Goal: Information Seeking & Learning: Compare options

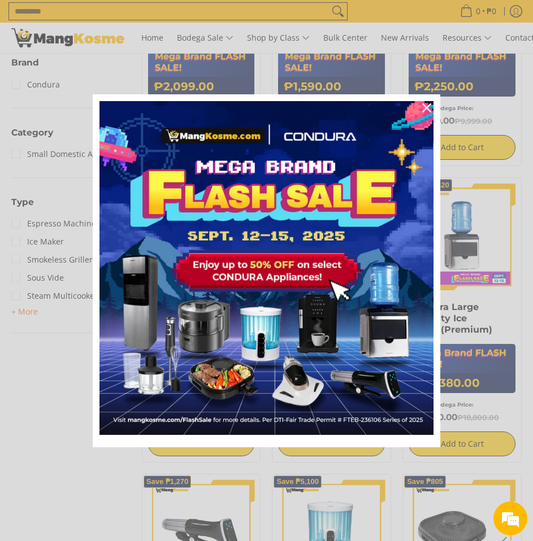
scroll to position [395, 0]
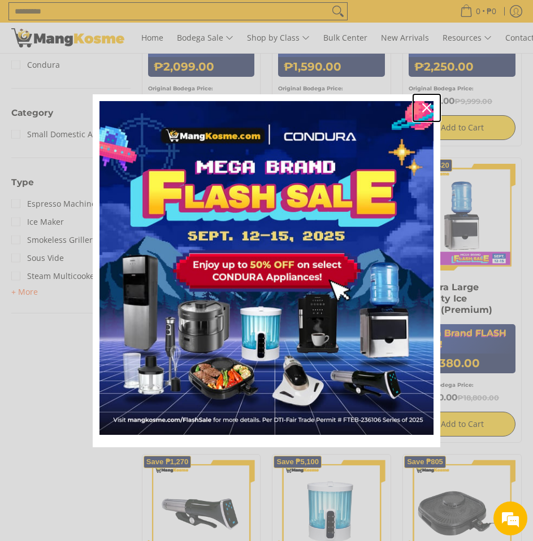
click at [421, 109] on div "Close" at bounding box center [426, 108] width 18 height 18
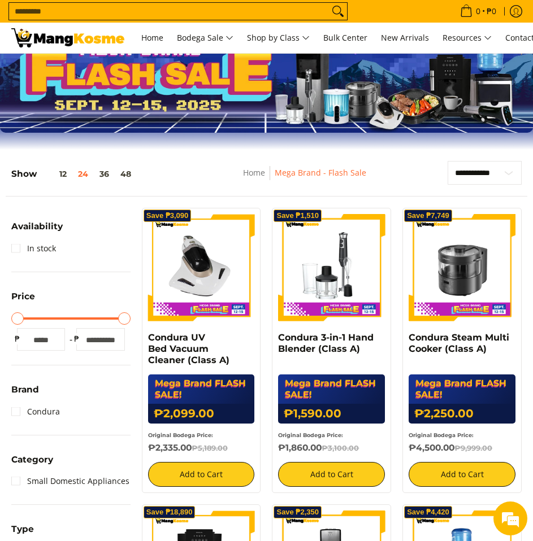
scroll to position [0, 0]
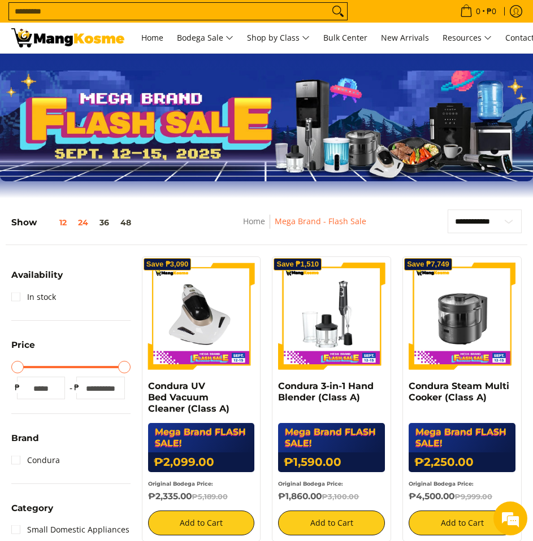
click at [67, 225] on button "12" at bounding box center [55, 222] width 36 height 9
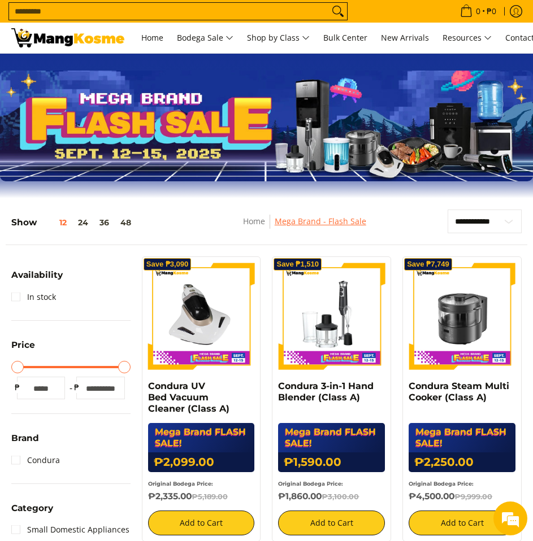
click at [330, 224] on link "Mega Brand - Flash Sale" at bounding box center [319, 221] width 91 height 11
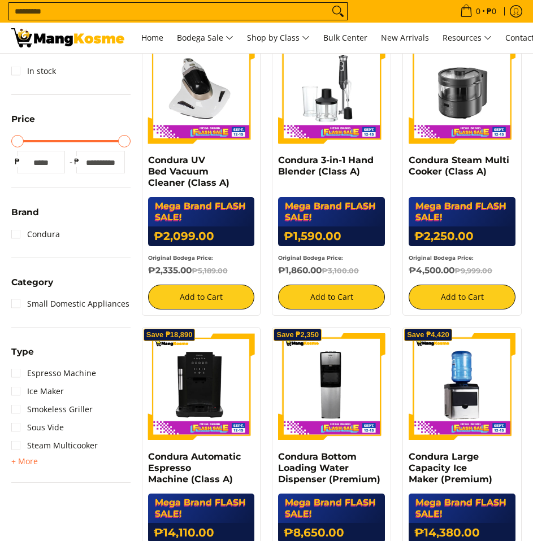
scroll to position [452, 0]
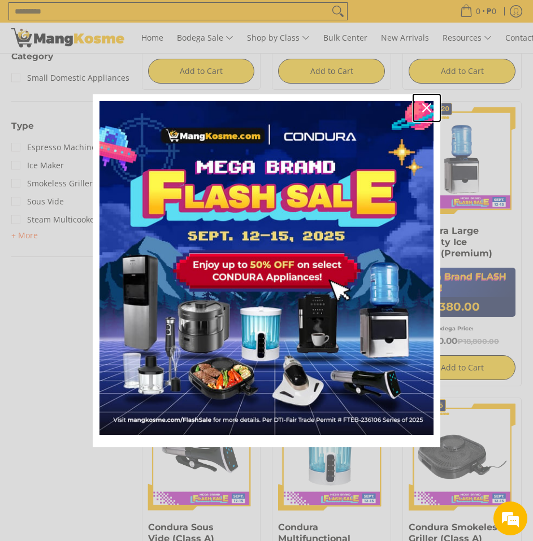
click at [426, 110] on icon "close icon" at bounding box center [426, 107] width 9 height 9
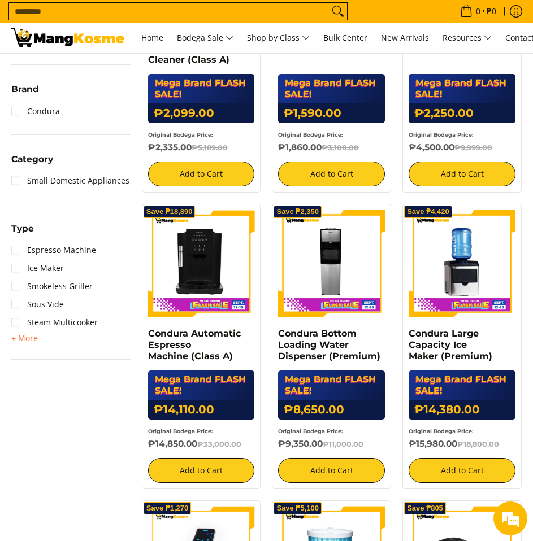
scroll to position [339, 0]
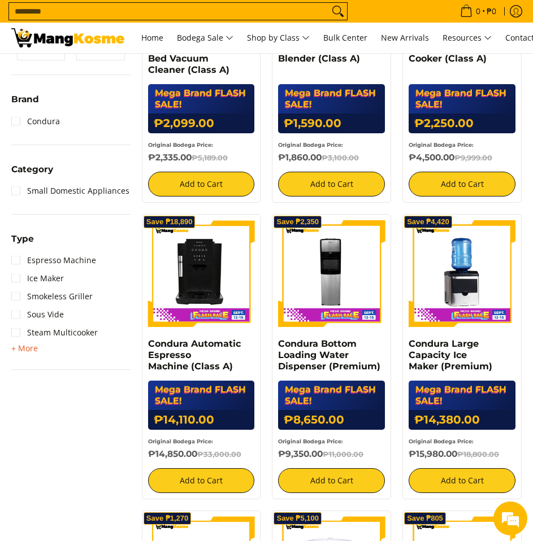
click at [20, 346] on span "+ More" at bounding box center [24, 348] width 27 height 9
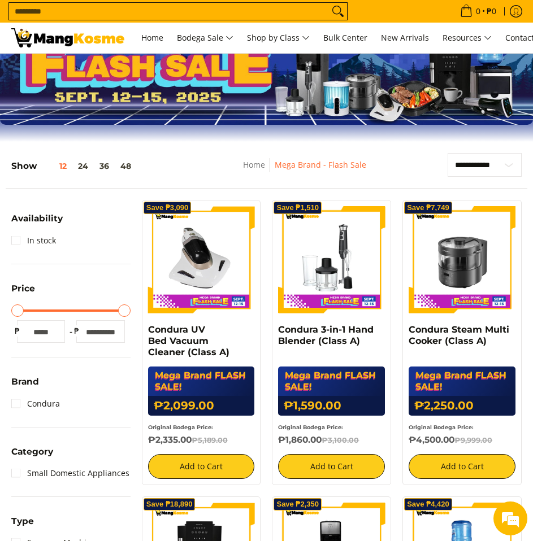
scroll to position [0, 0]
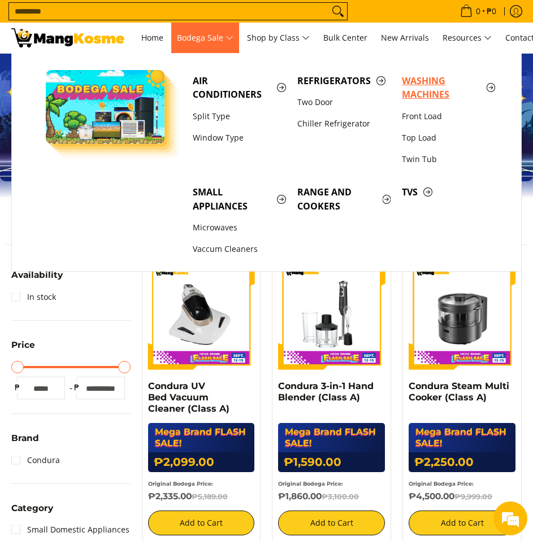
click at [440, 96] on span "Washing Machines" at bounding box center [448, 88] width 93 height 28
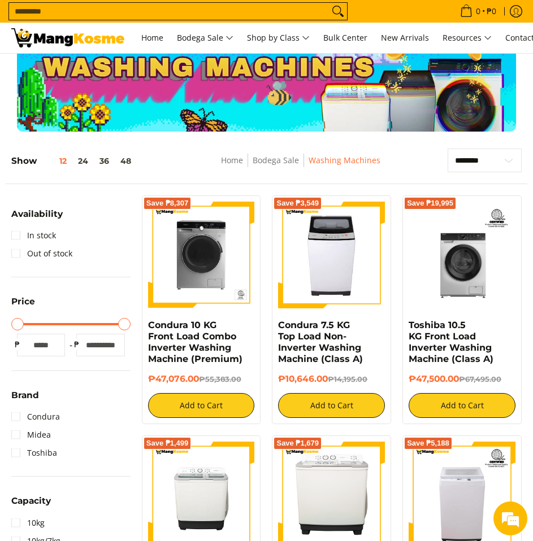
scroll to position [113, 0]
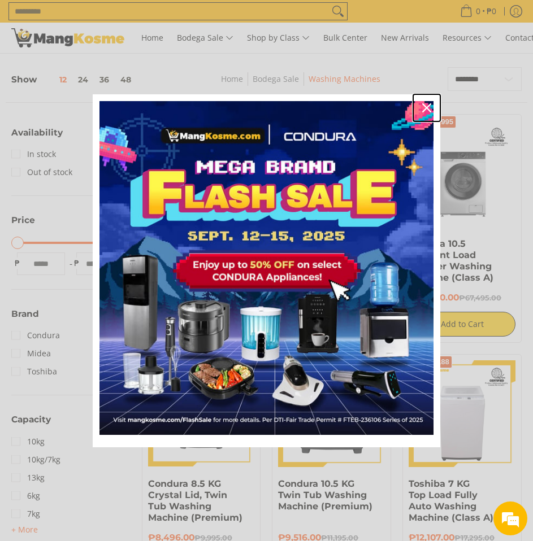
click at [421, 108] on div "Close" at bounding box center [426, 108] width 18 height 18
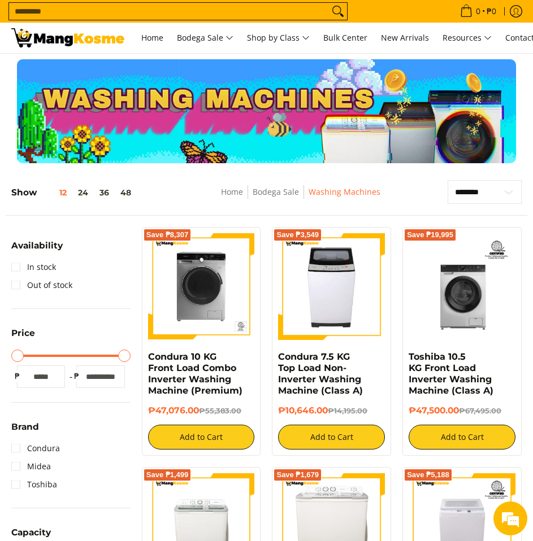
scroll to position [0, 0]
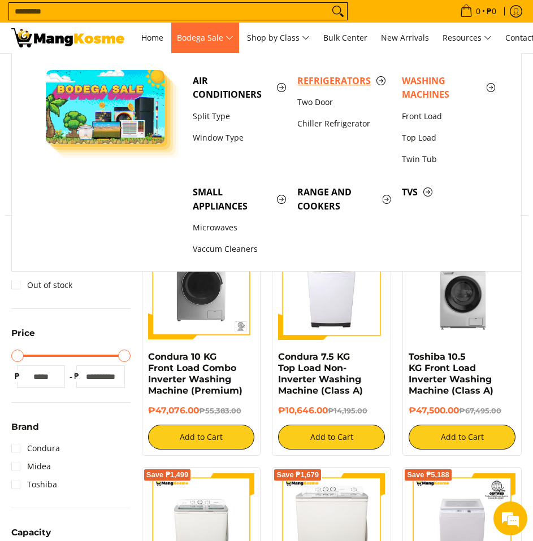
click at [299, 81] on span "Refrigerators" at bounding box center [343, 81] width 93 height 14
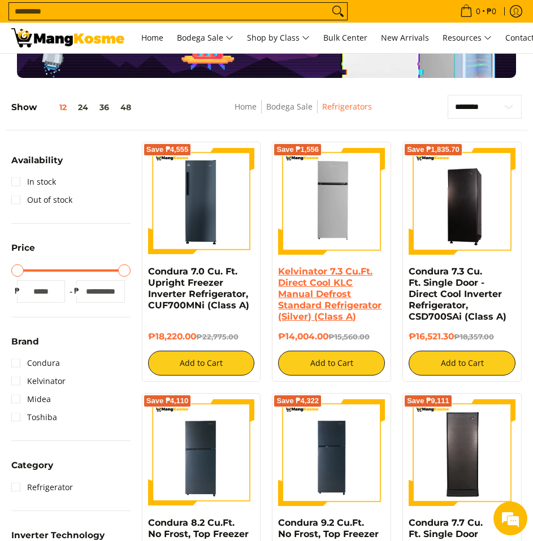
scroll to position [113, 0]
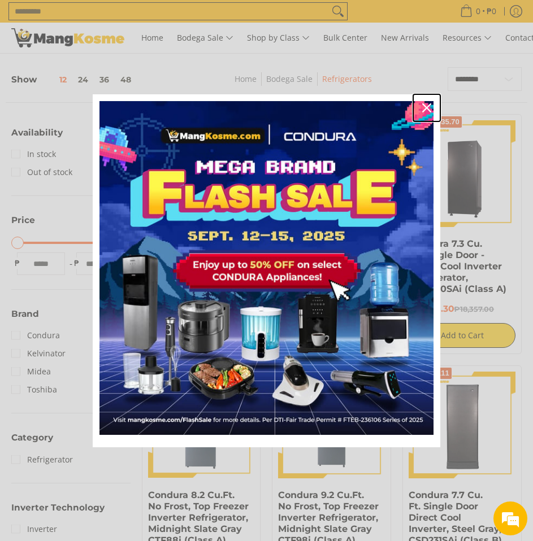
click at [423, 110] on icon "close icon" at bounding box center [426, 107] width 9 height 9
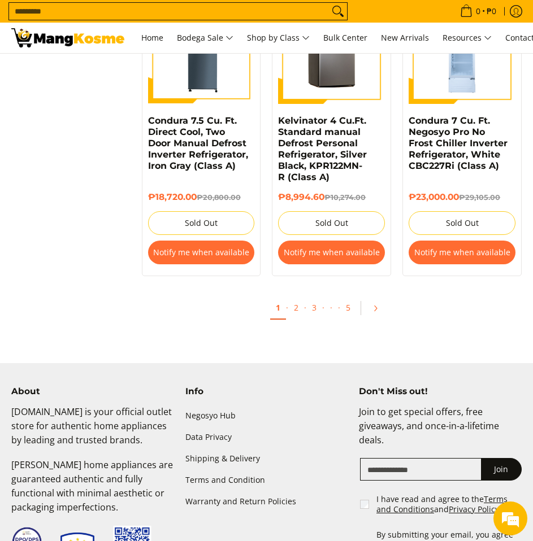
scroll to position [1129, 0]
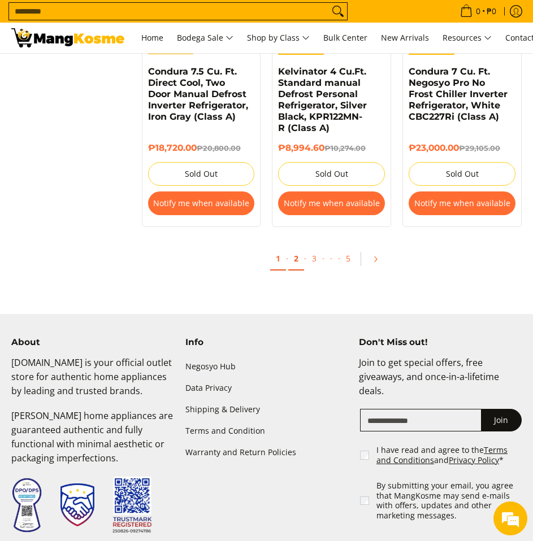
click at [293, 251] on link "2" at bounding box center [296, 258] width 16 height 23
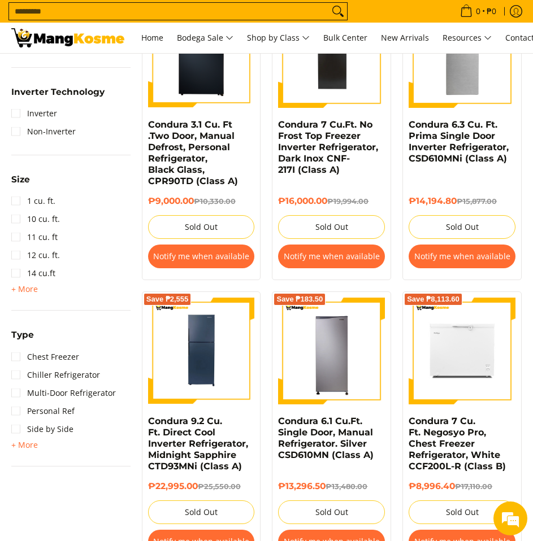
scroll to position [565, 0]
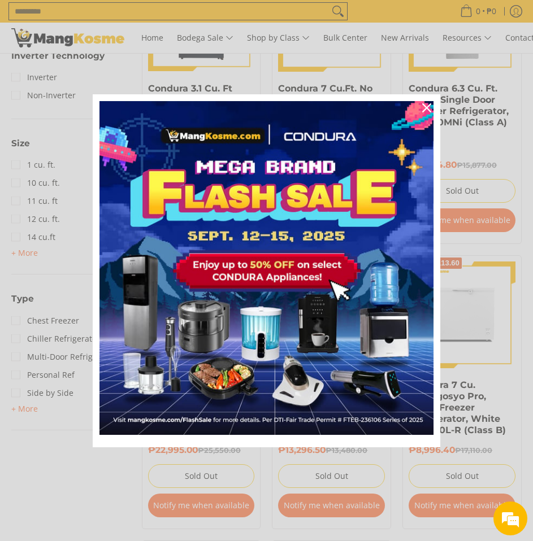
click at [457, 317] on div "Marketing offer form" at bounding box center [266, 270] width 533 height 541
click at [424, 108] on icon "close icon" at bounding box center [426, 107] width 9 height 9
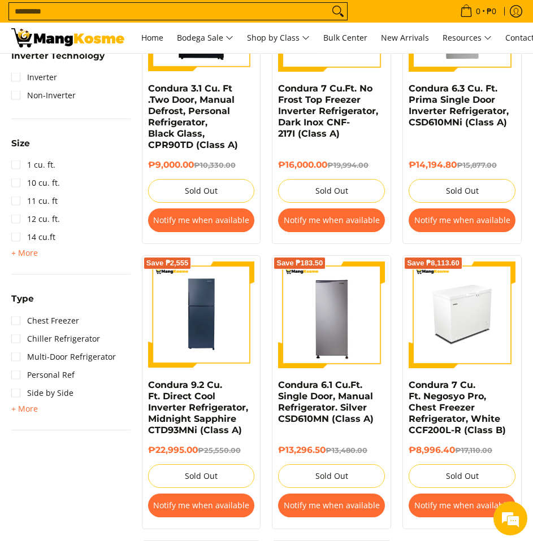
click at [450, 291] on img at bounding box center [461, 314] width 107 height 107
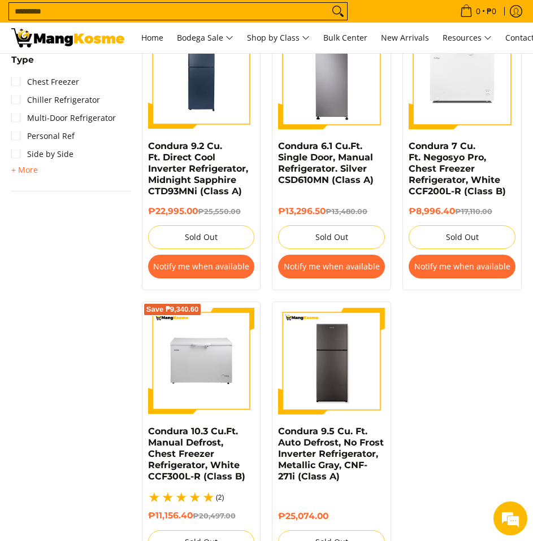
scroll to position [845, 0]
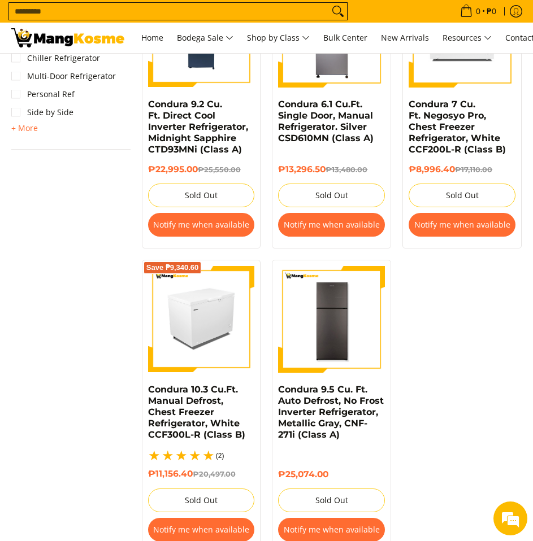
click at [225, 326] on img at bounding box center [201, 319] width 107 height 107
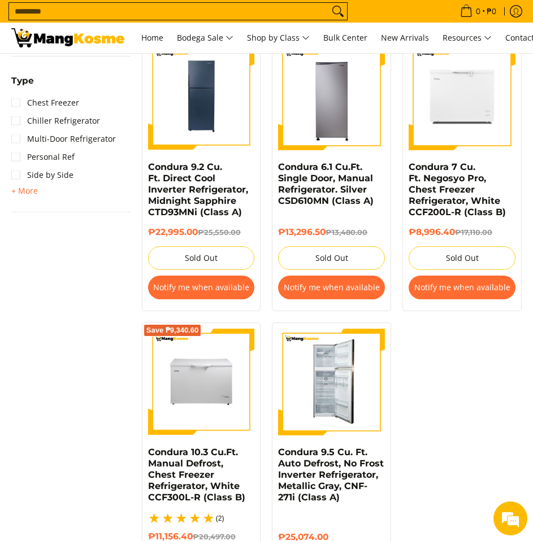
scroll to position [617, 0]
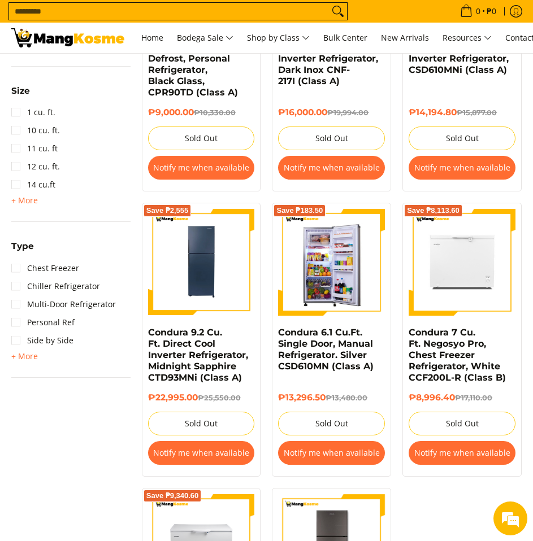
click at [312, 246] on img at bounding box center [331, 262] width 107 height 107
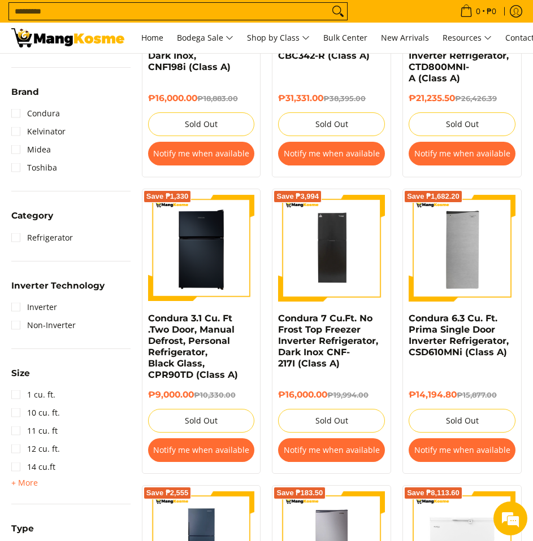
scroll to position [333, 0]
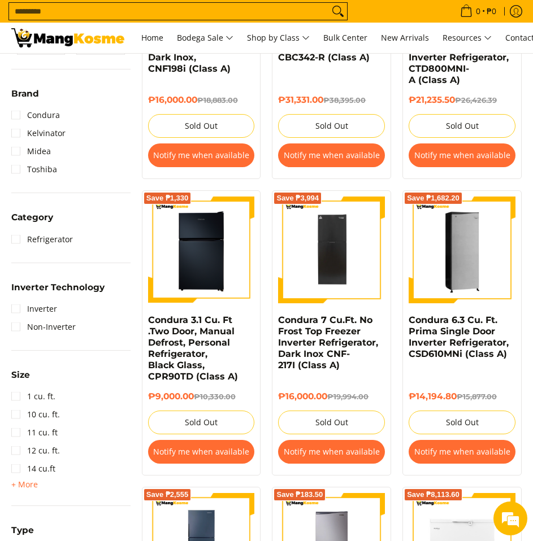
click at [462, 238] on img at bounding box center [461, 250] width 107 height 107
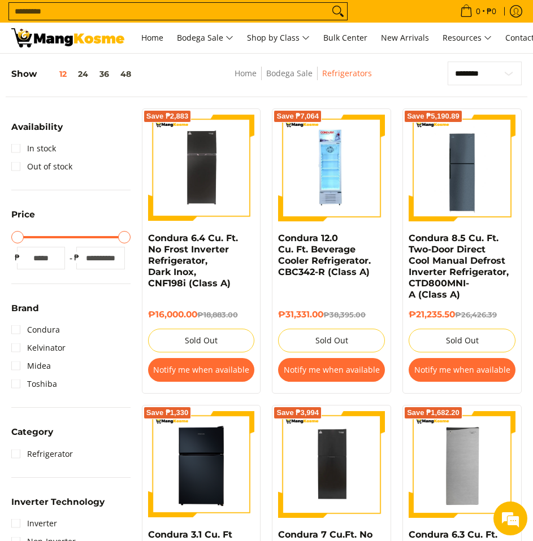
scroll to position [106, 0]
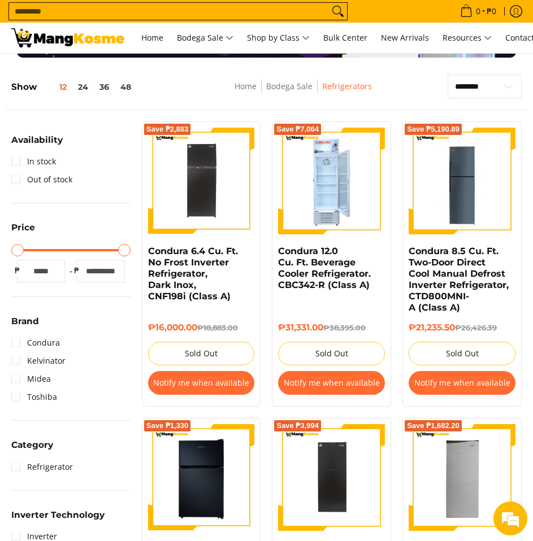
click at [352, 167] on img at bounding box center [331, 181] width 107 height 107
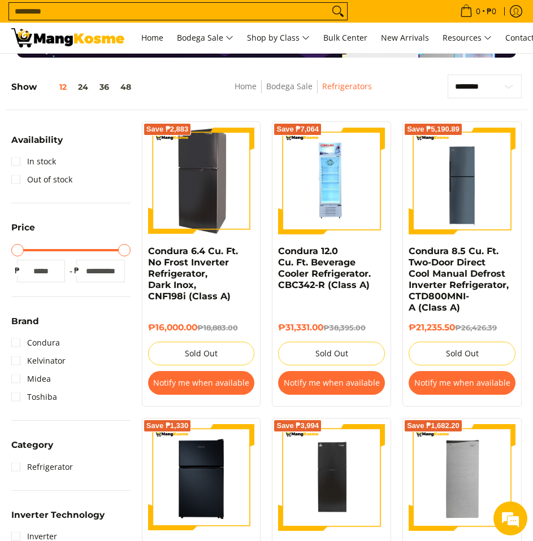
click at [201, 197] on img at bounding box center [201, 181] width 107 height 107
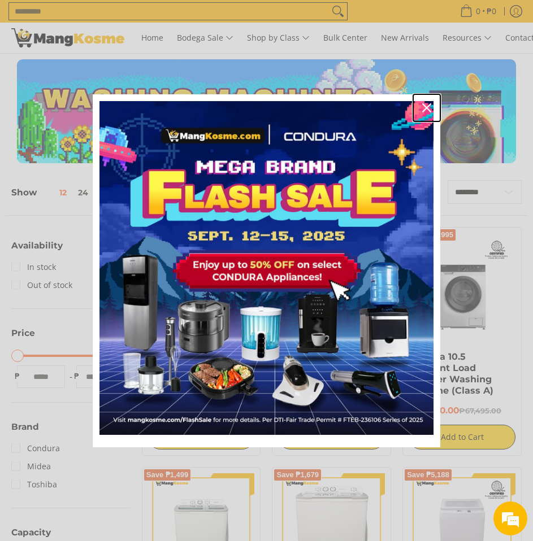
click at [416, 115] on button "Close" at bounding box center [426, 107] width 27 height 27
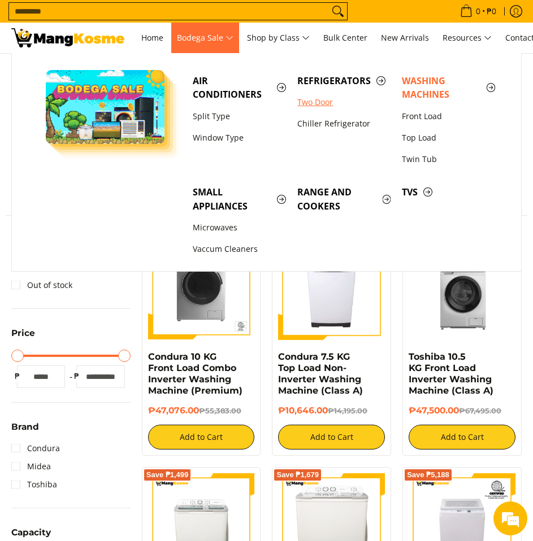
click at [331, 93] on link "Two Door" at bounding box center [343, 101] width 104 height 21
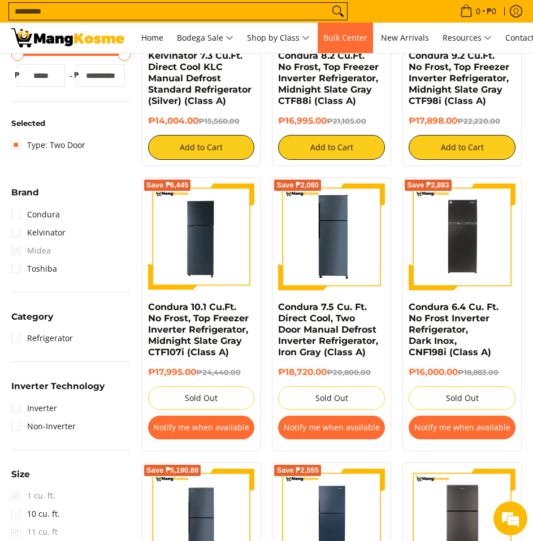
scroll to position [395, 0]
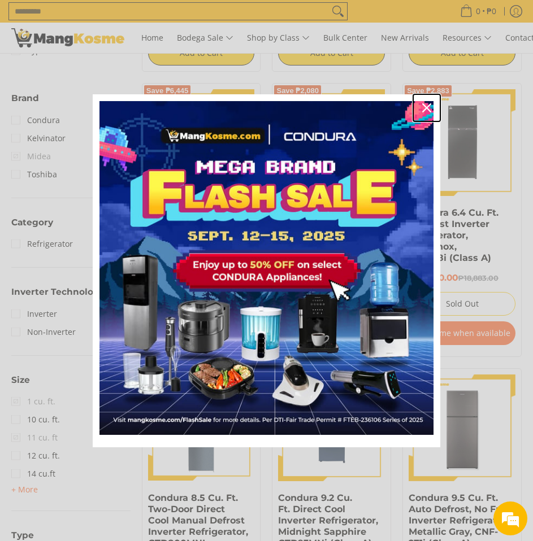
click at [416, 101] on button "Close" at bounding box center [426, 107] width 27 height 27
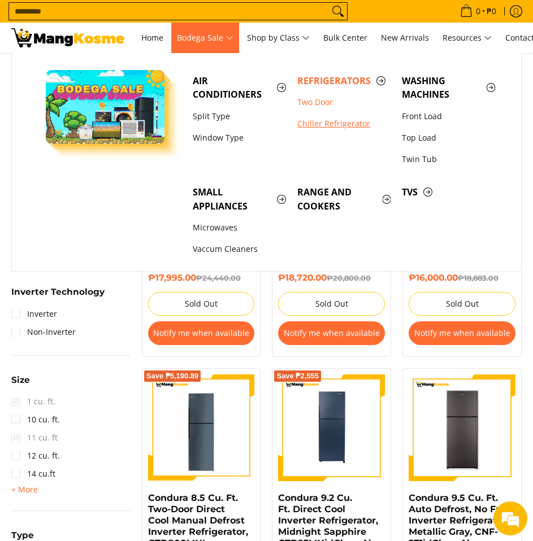
click at [328, 125] on link "Chiller Refrigerator" at bounding box center [343, 123] width 104 height 21
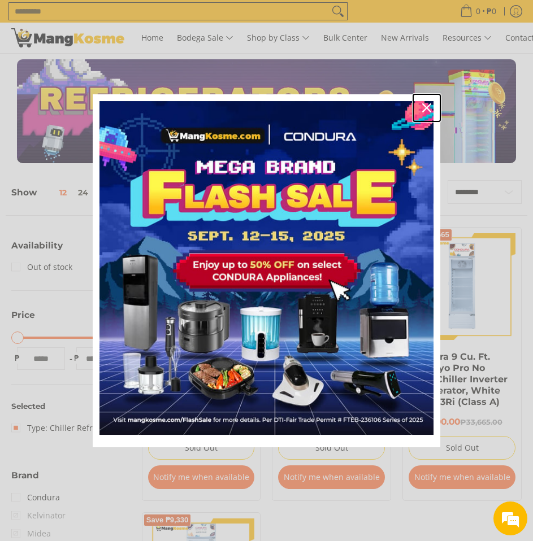
click at [418, 106] on div "Close" at bounding box center [426, 108] width 18 height 18
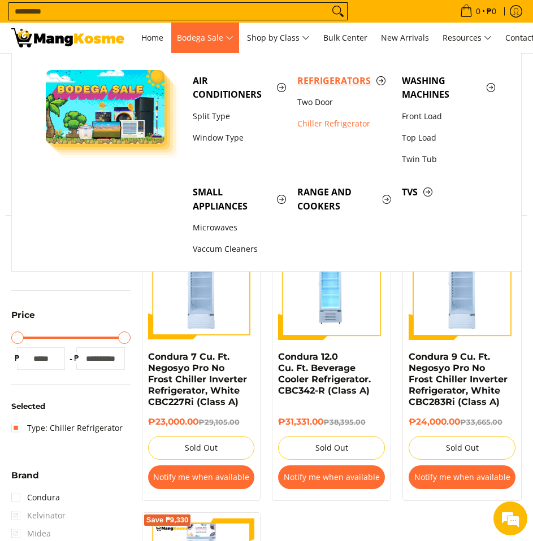
click at [326, 84] on span "Refrigerators" at bounding box center [343, 81] width 93 height 14
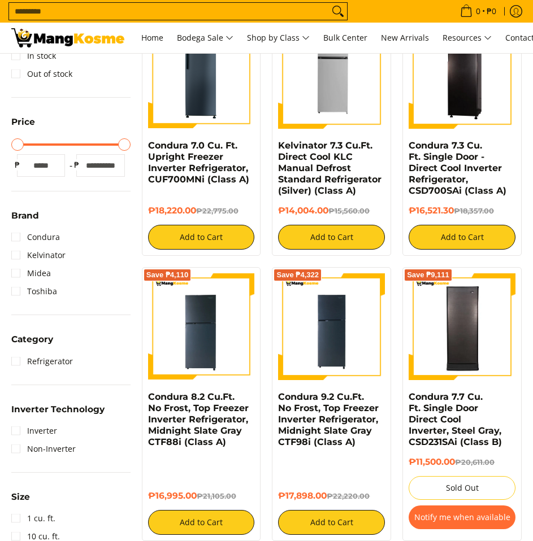
scroll to position [226, 0]
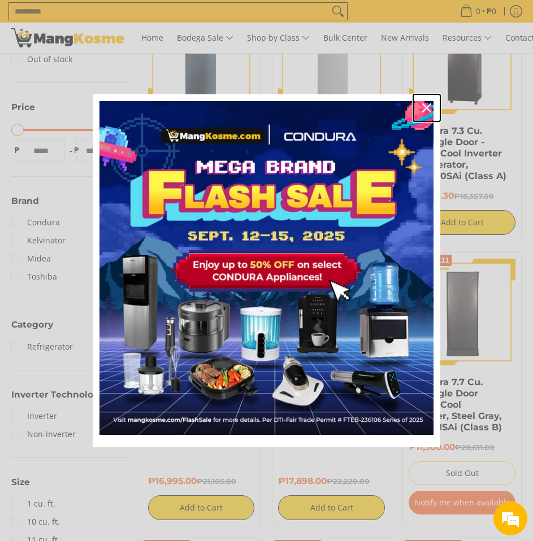
click at [423, 107] on icon "close icon" at bounding box center [426, 107] width 9 height 9
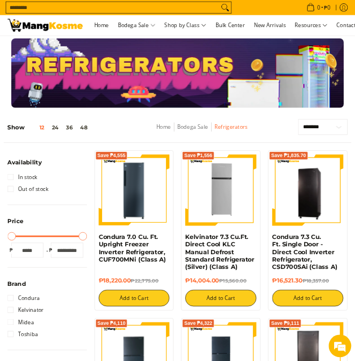
scroll to position [0, 0]
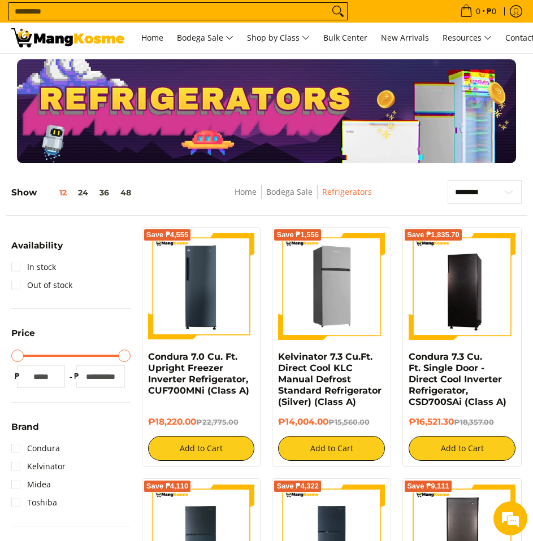
click at [320, 294] on img at bounding box center [331, 286] width 107 height 107
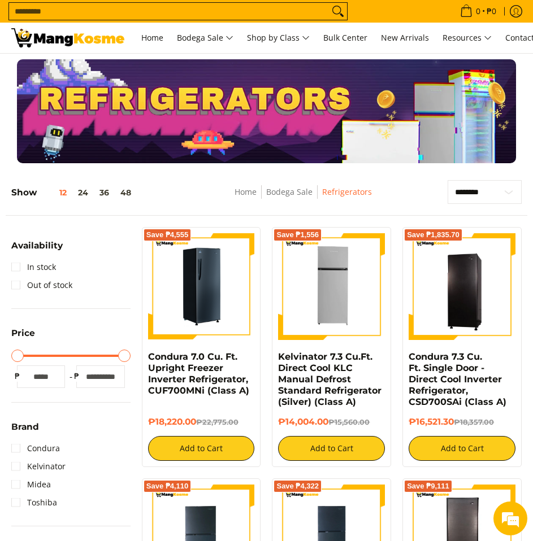
click at [195, 252] on img at bounding box center [201, 286] width 107 height 107
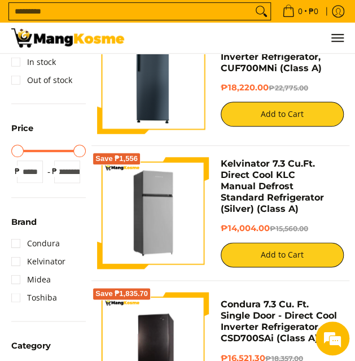
scroll to position [188, 0]
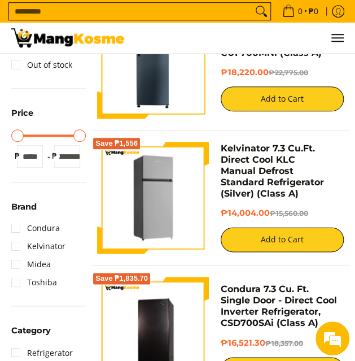
click at [173, 207] on img at bounding box center [153, 198] width 112 height 112
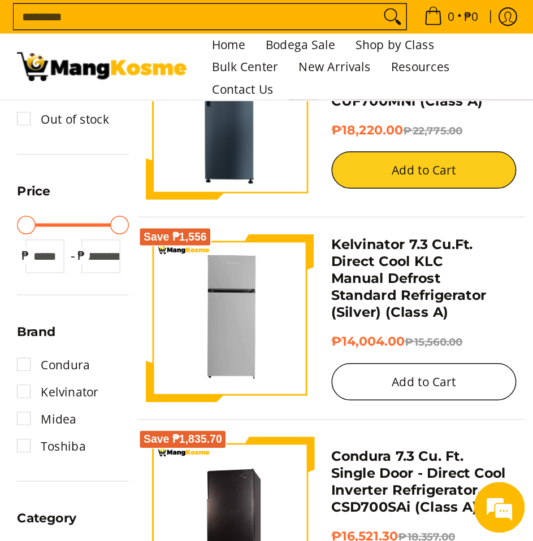
scroll to position [187, 0]
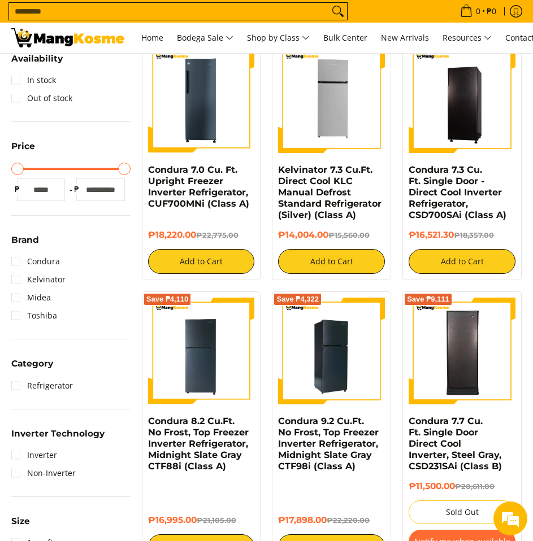
click at [330, 351] on img at bounding box center [331, 351] width 107 height 107
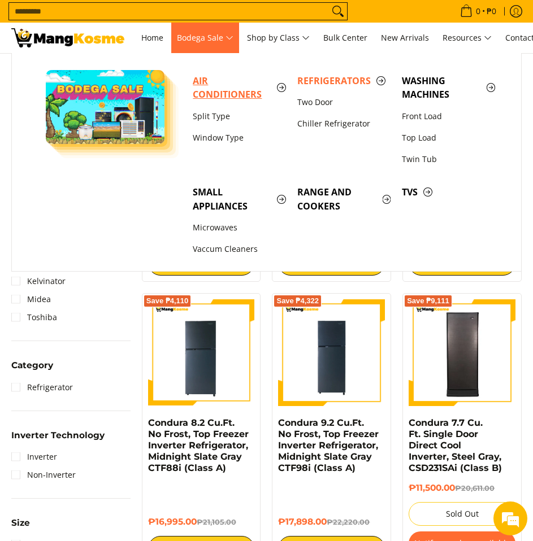
click at [206, 84] on span "Air Conditioners" at bounding box center [239, 88] width 93 height 28
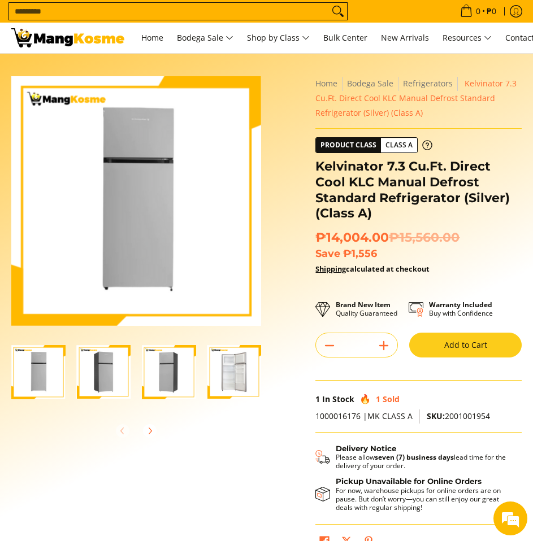
scroll to position [0, 3]
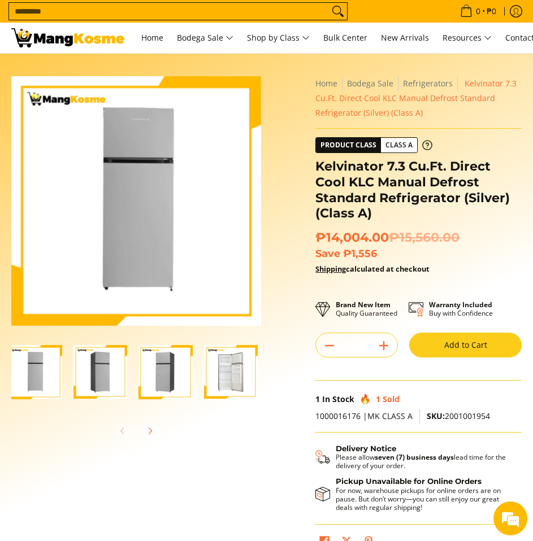
click at [235, 366] on img "Kelvinator 7.3 Cu.Ft. Direct Cool KLC Manual Defrost Standard Refrigerator (Sil…" at bounding box center [231, 372] width 54 height 54
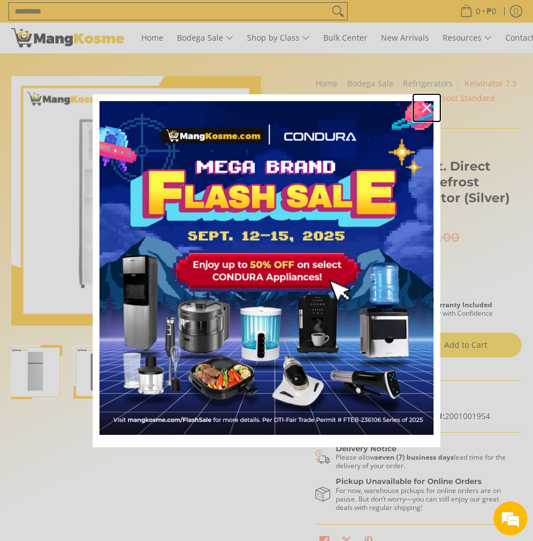
click at [421, 104] on div "Close" at bounding box center [426, 108] width 18 height 18
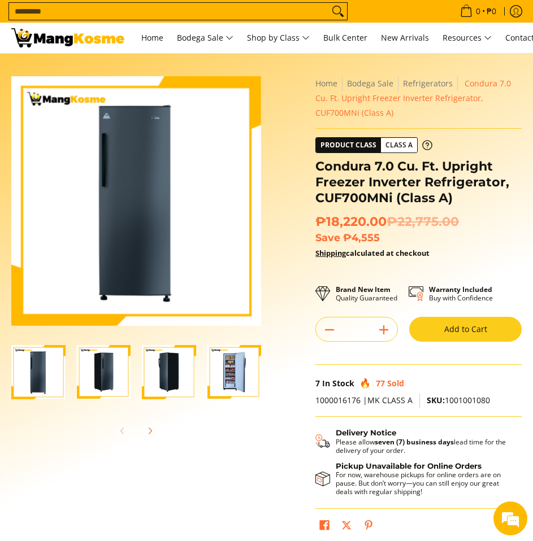
click at [236, 392] on img "Condura 7.0 Cu. Ft. Upright Freezer Inverter Refrigerator, CUF700MNi (Class A)-4" at bounding box center [234, 372] width 54 height 54
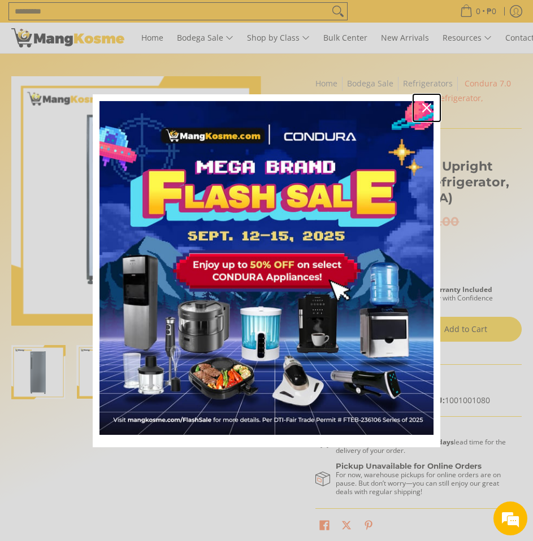
click at [425, 109] on icon "close icon" at bounding box center [426, 107] width 9 height 9
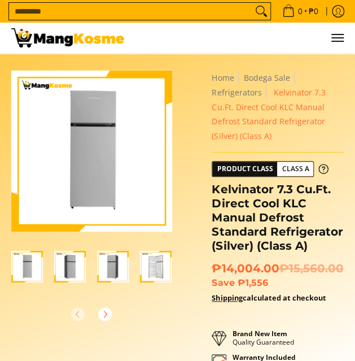
click at [157, 261] on img "Kelvinator 7.3 Cu.Ft. Direct Cool KLC Manual Defrost Standard Refrigerator (Sil…" at bounding box center [156, 267] width 32 height 32
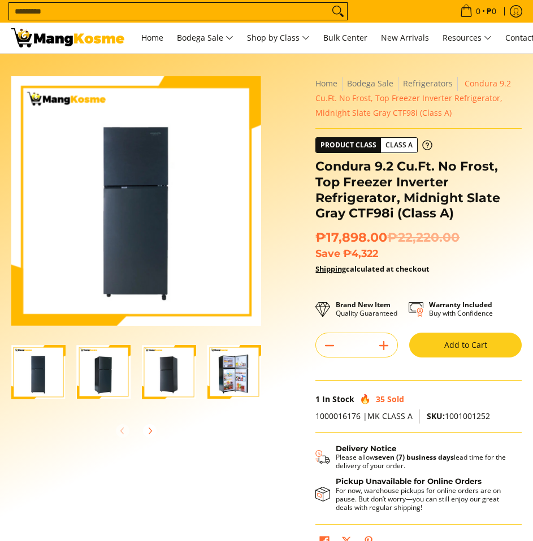
click at [234, 378] on img "Condura 9.2 Cu.Ft. No Frost, Top Freezer Inverter Refrigerator, Midnight Slate …" at bounding box center [234, 372] width 54 height 54
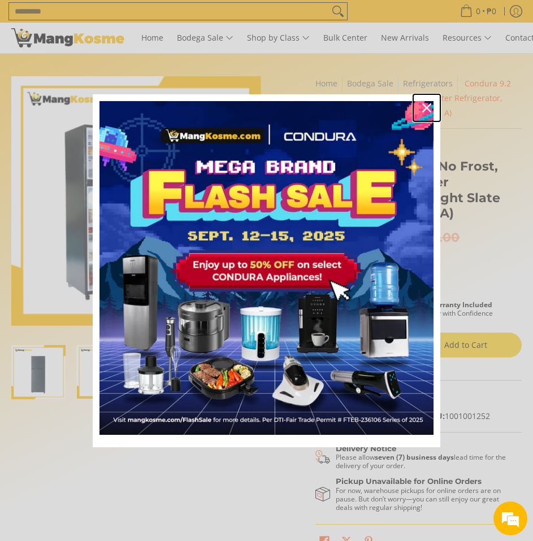
click at [430, 104] on icon "close icon" at bounding box center [426, 107] width 9 height 9
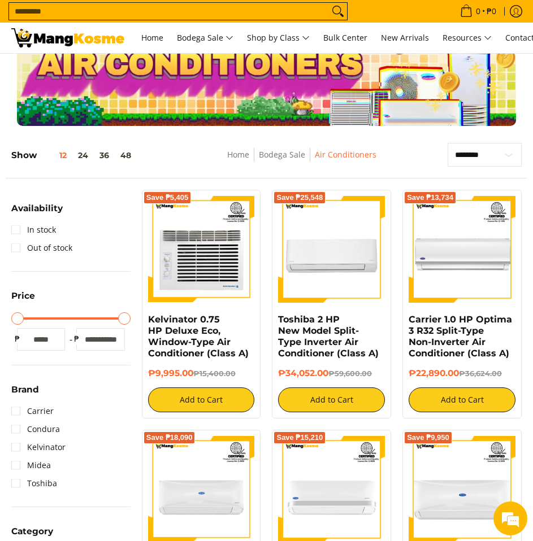
scroll to position [56, 0]
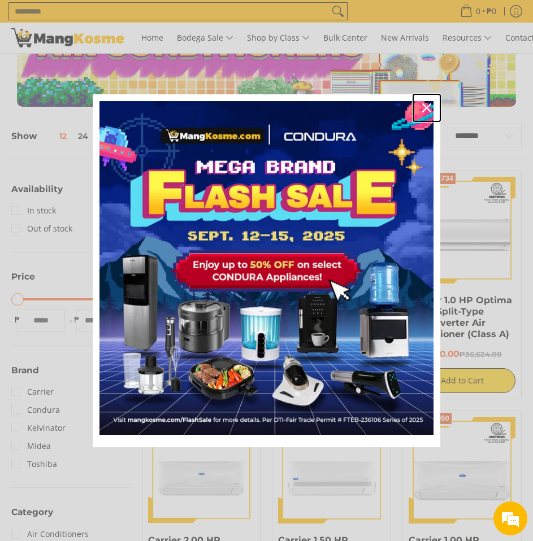
click at [422, 109] on icon "close icon" at bounding box center [426, 107] width 9 height 9
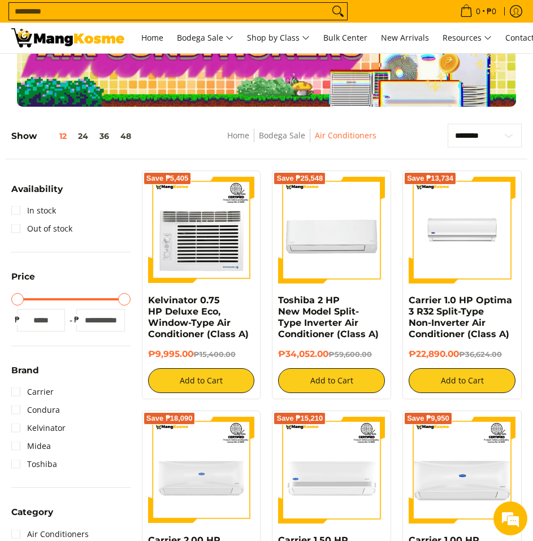
click at [473, 220] on img at bounding box center [461, 230] width 107 height 107
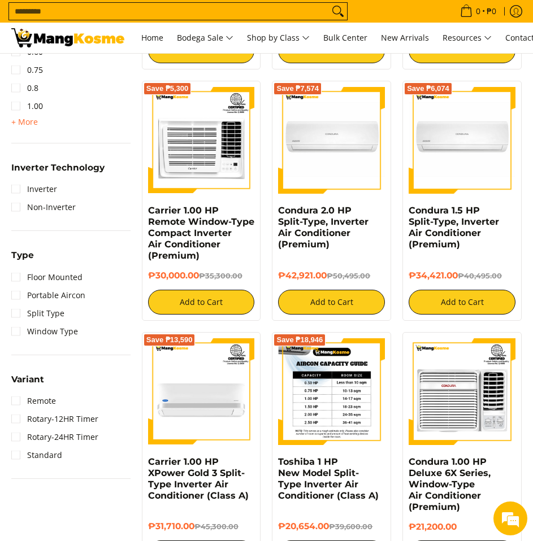
scroll to position [621, 0]
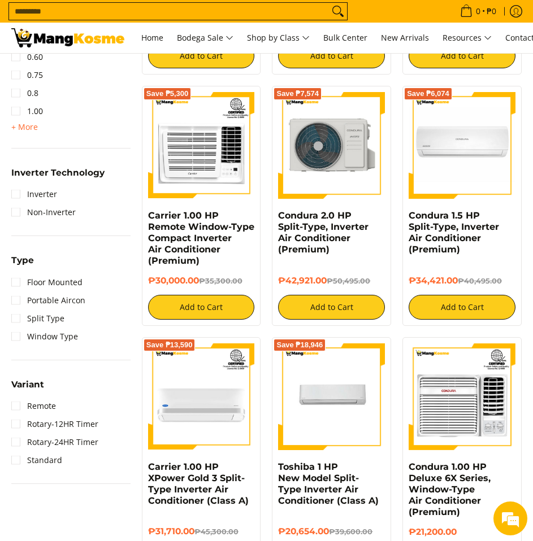
click at [322, 147] on img at bounding box center [331, 145] width 107 height 107
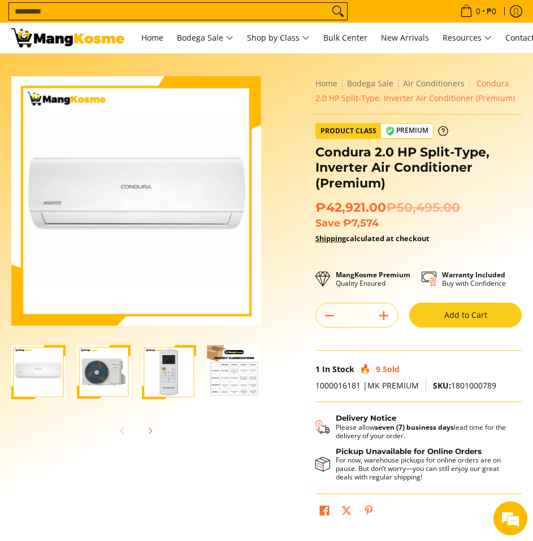
click at [178, 366] on img "Condura 2.0 HP Split-Type, Inverter Air Conditioner (Premium)-3" at bounding box center [169, 372] width 54 height 54
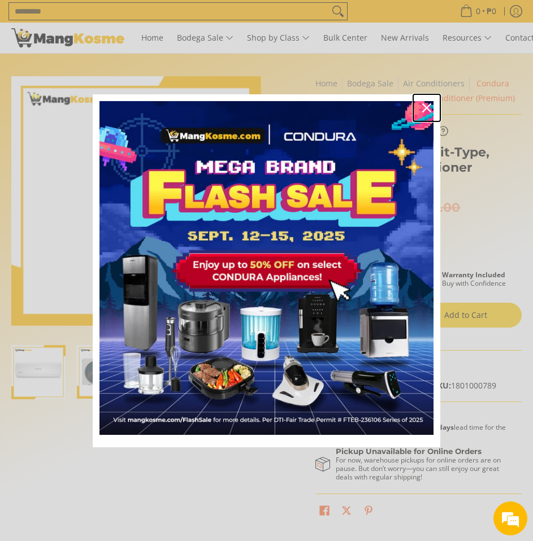
click at [425, 108] on icon "close icon" at bounding box center [426, 107] width 9 height 9
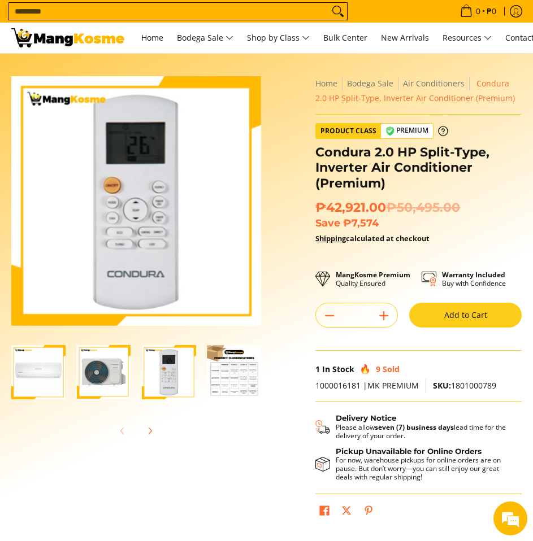
click at [239, 363] on img "Condura 2.0 HP Split-Type, Inverter Air Conditioner (Premium)-4" at bounding box center [234, 372] width 54 height 54
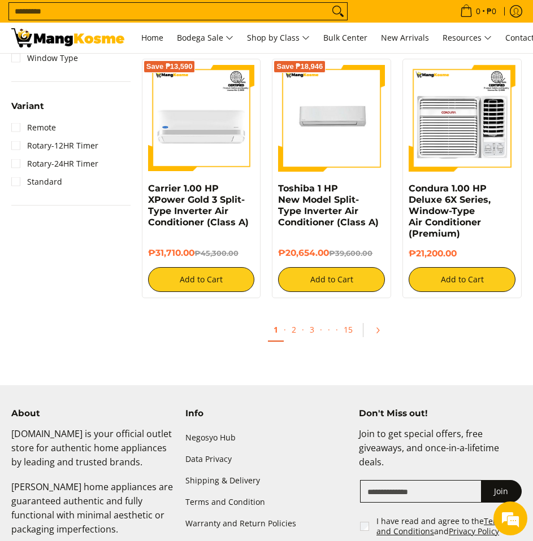
scroll to position [904, 0]
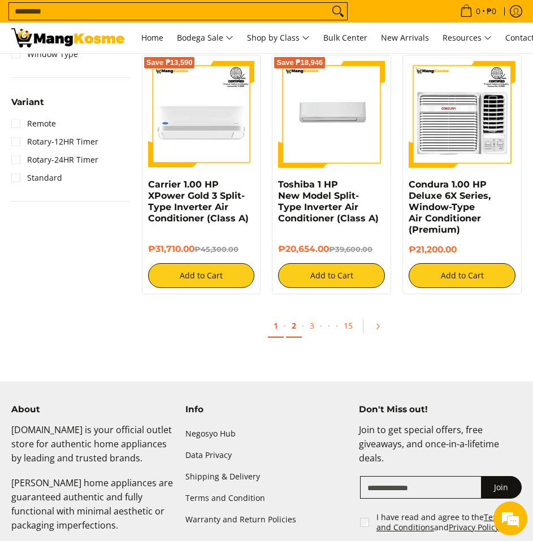
click at [293, 328] on link "2" at bounding box center [294, 326] width 16 height 23
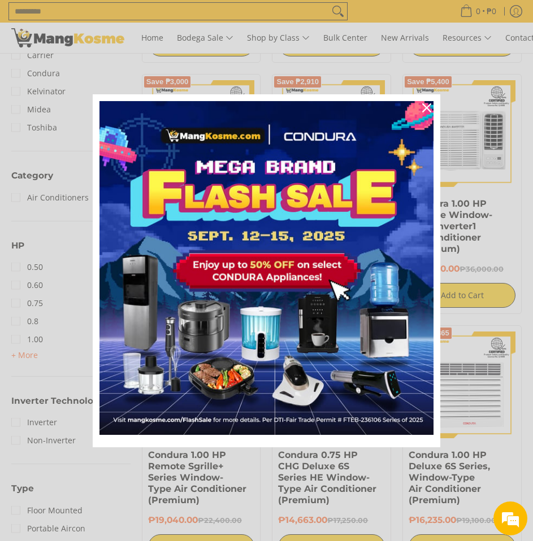
scroll to position [395, 0]
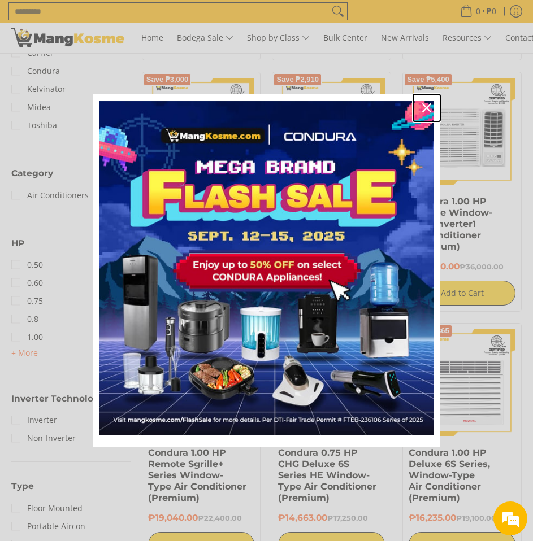
click at [420, 105] on div "Close" at bounding box center [426, 108] width 18 height 18
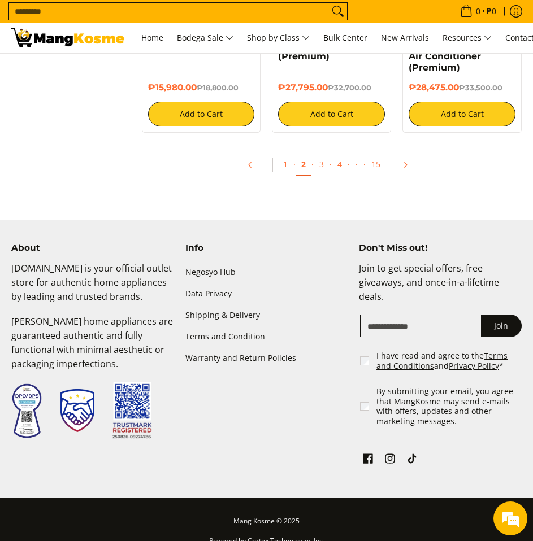
scroll to position [1096, 0]
